Goal: Find specific page/section: Find specific page/section

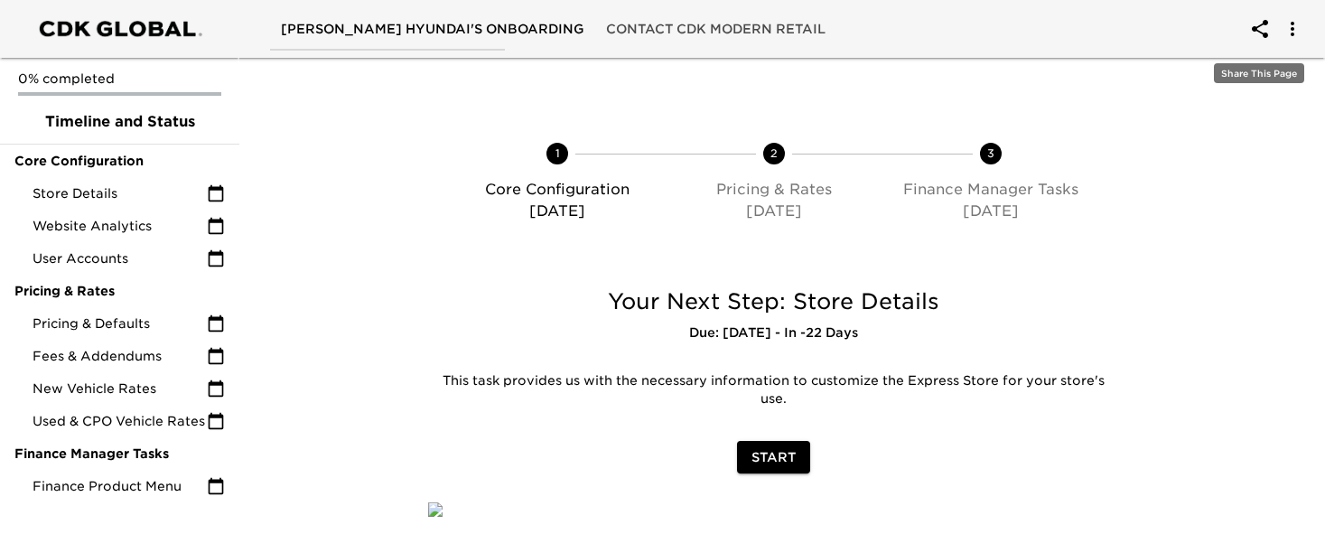
click at [1260, 28] on icon "account of current user" at bounding box center [1260, 29] width 22 height 22
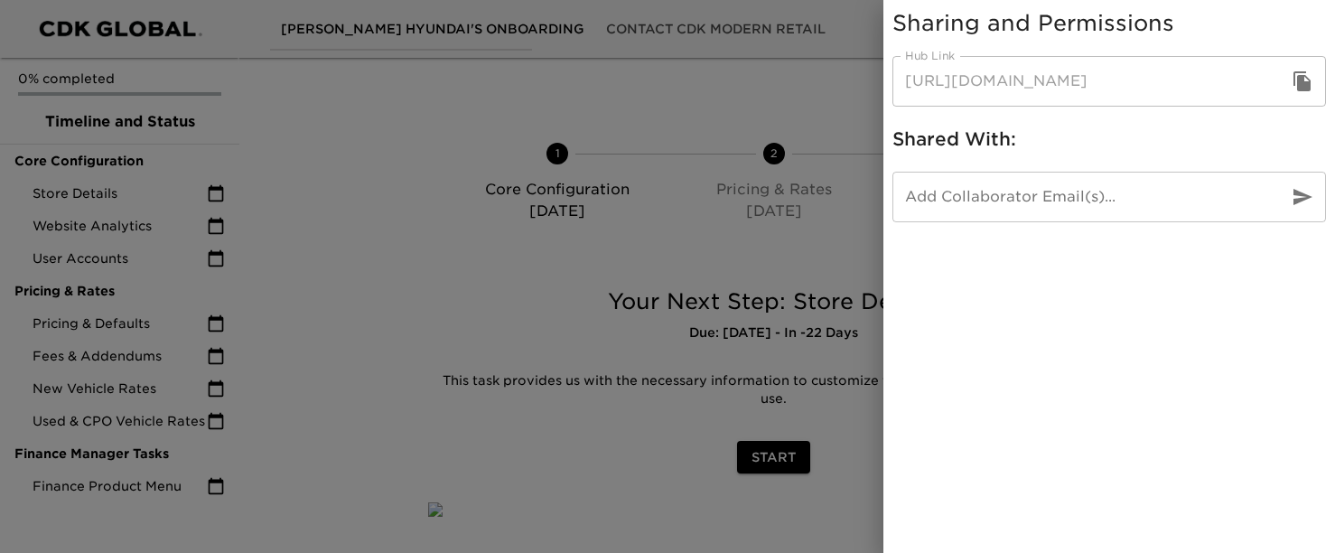
click at [1299, 80] on icon "button" at bounding box center [1302, 81] width 17 height 20
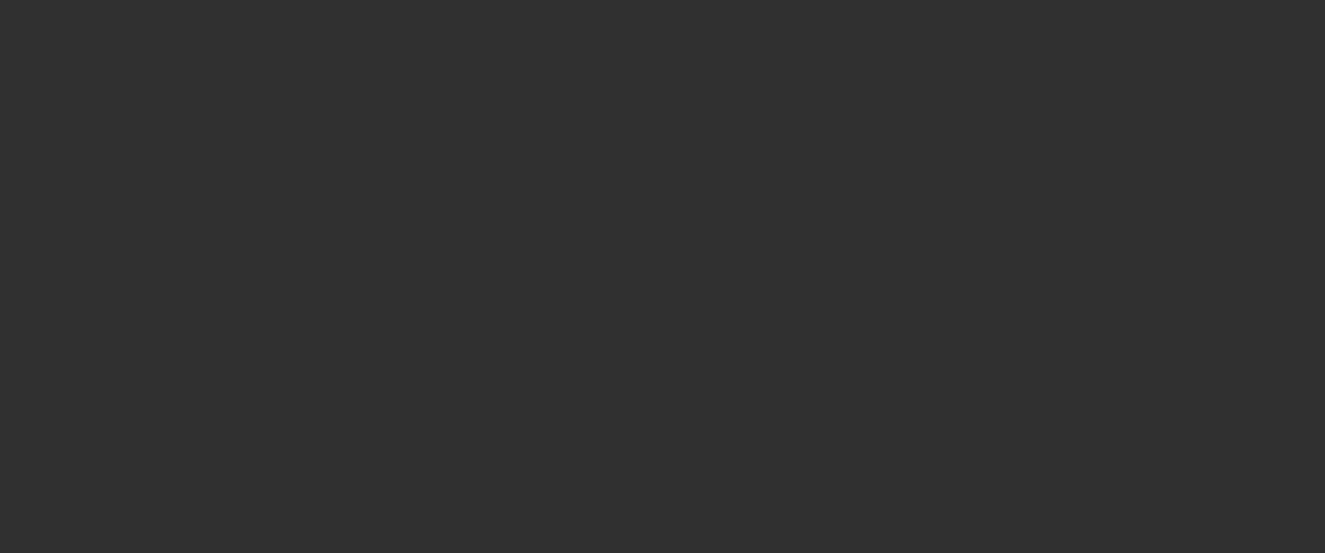
select select "10"
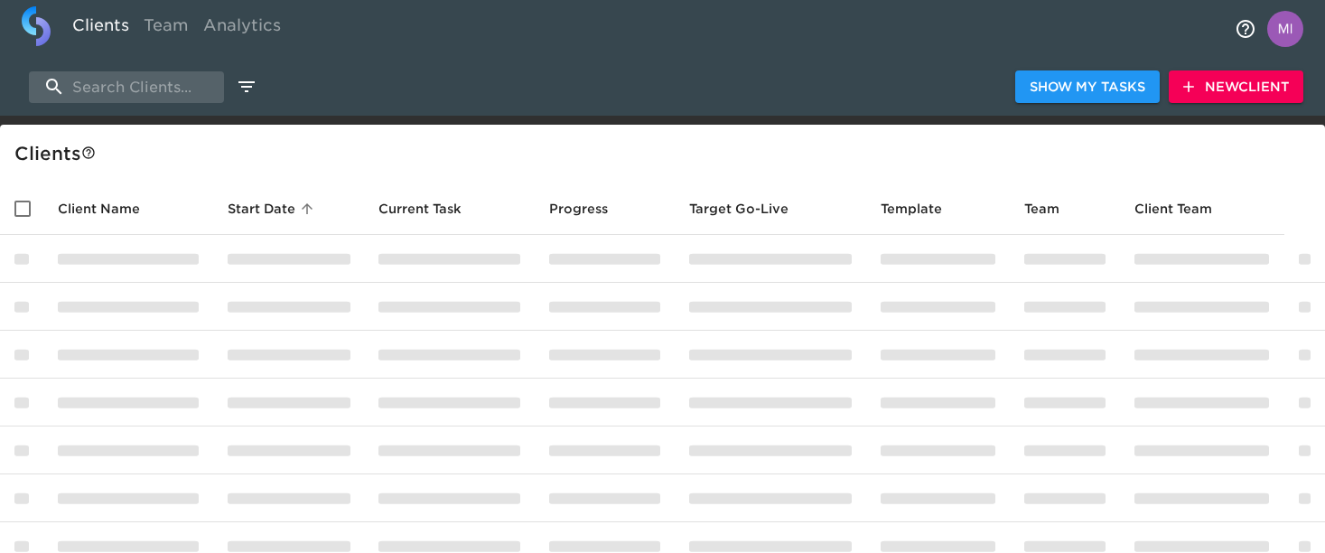
click at [164, 69] on div "Show My Tasks New Client" at bounding box center [662, 87] width 1325 height 58
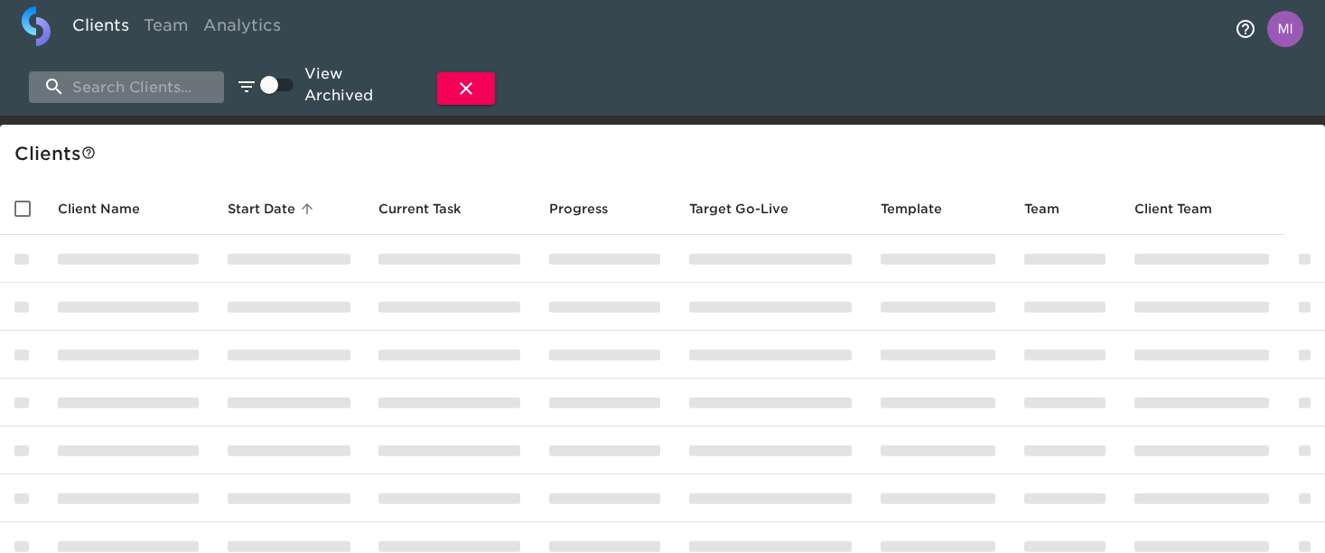
click at [158, 78] on input "search" at bounding box center [126, 87] width 195 height 32
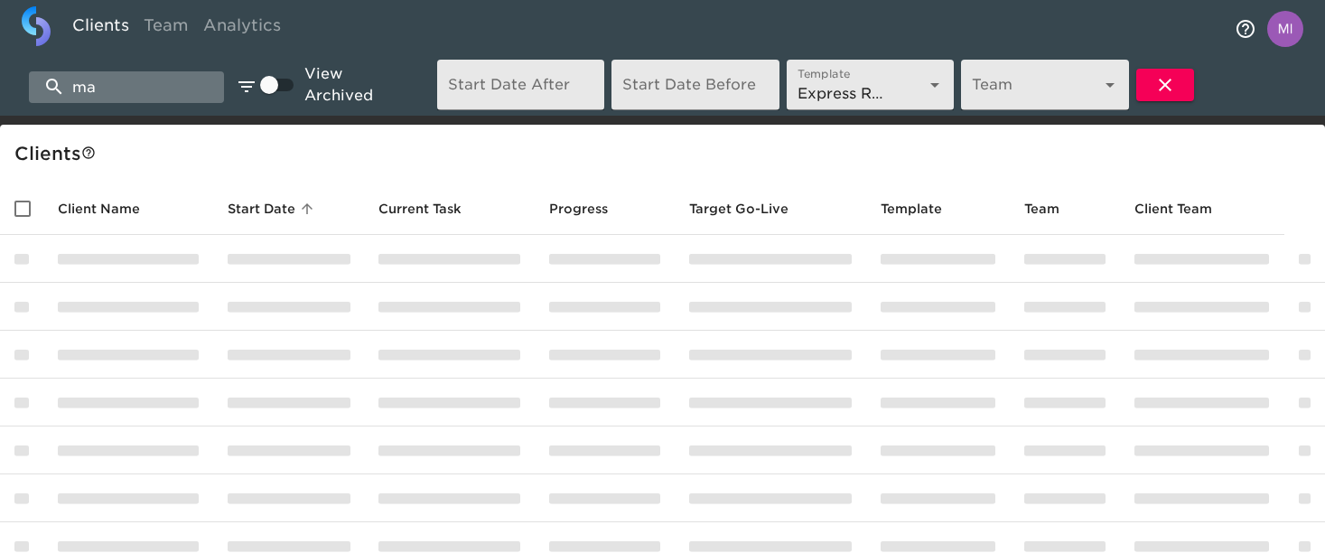
type input "m"
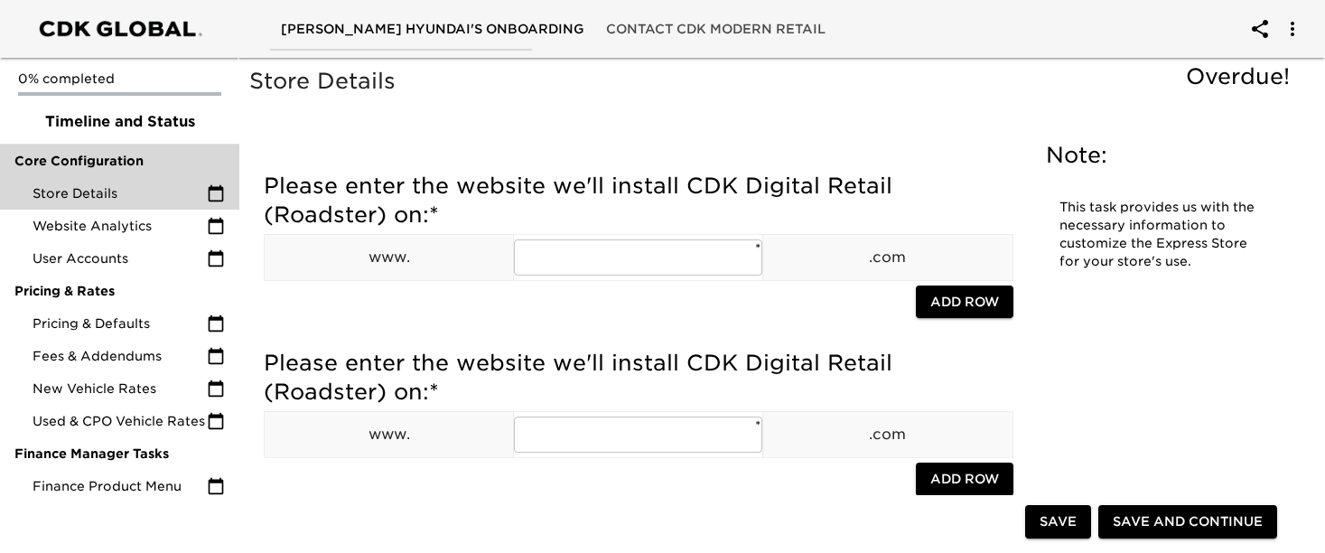
scroll to position [3318, 0]
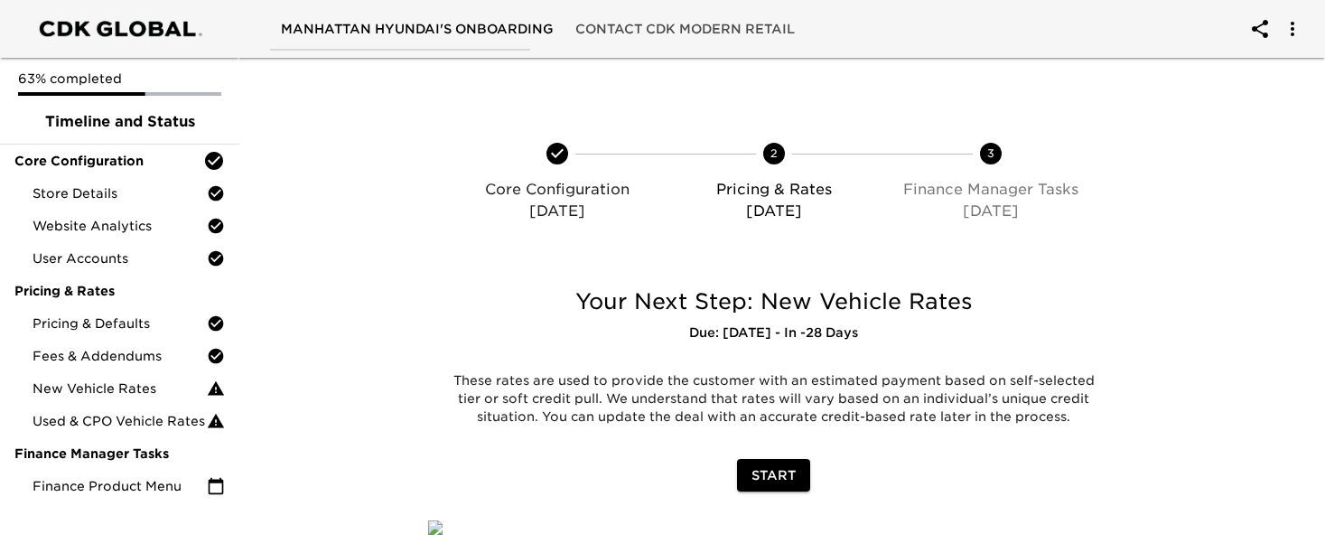
click at [1262, 29] on icon "account of current user" at bounding box center [1260, 29] width 22 height 22
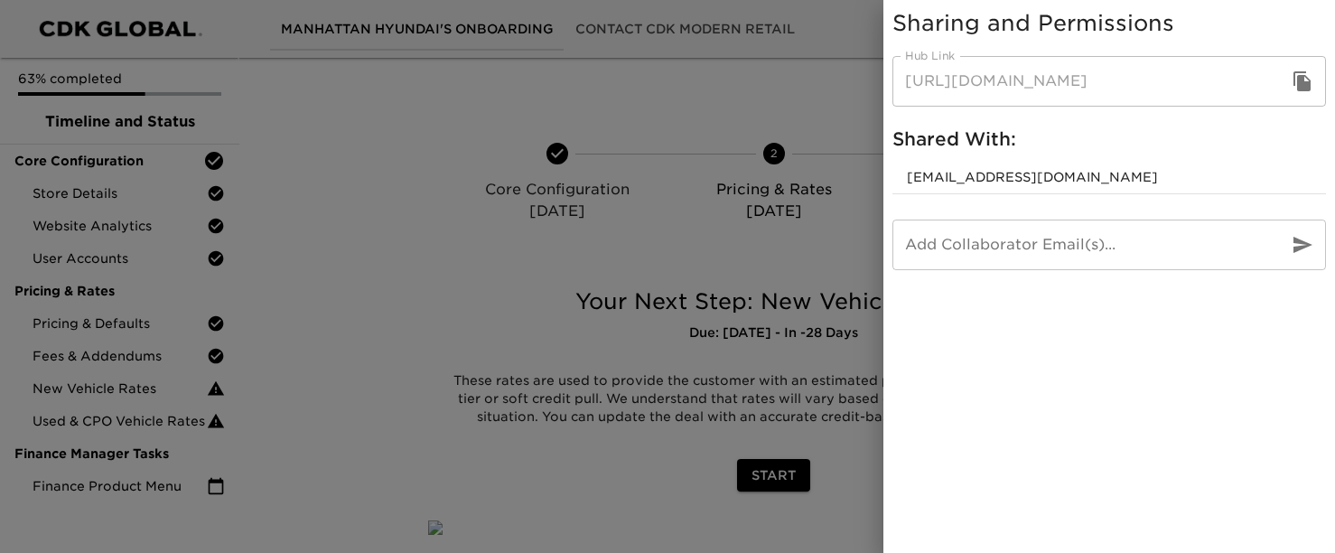
click at [1306, 80] on icon "button" at bounding box center [1303, 81] width 22 height 22
